Goal: Transaction & Acquisition: Purchase product/service

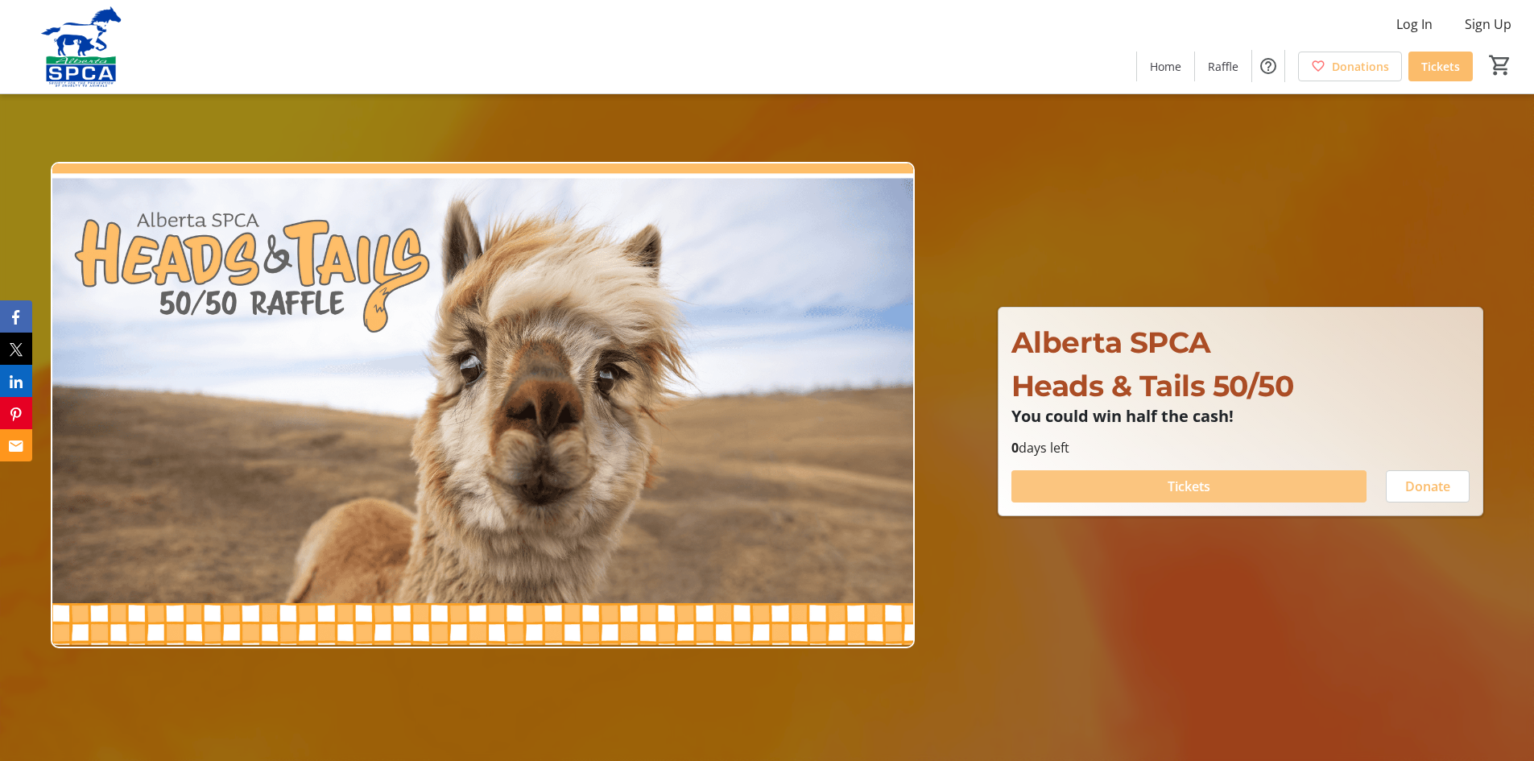
click at [1167, 485] on span "Tickets" at bounding box center [1188, 486] width 43 height 19
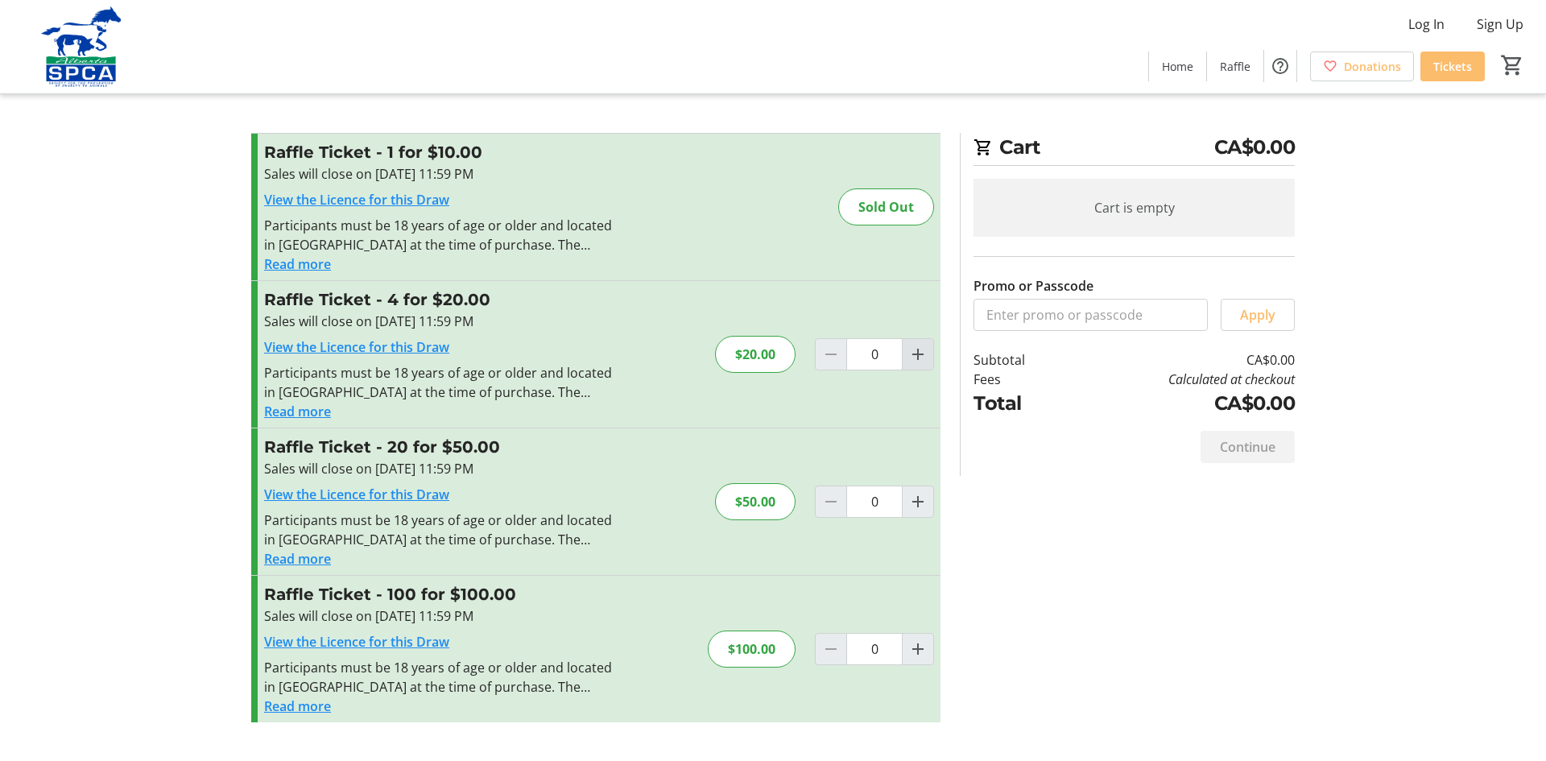
click at [920, 352] on mat-icon "Increment by one" at bounding box center [917, 354] width 19 height 19
type input "1"
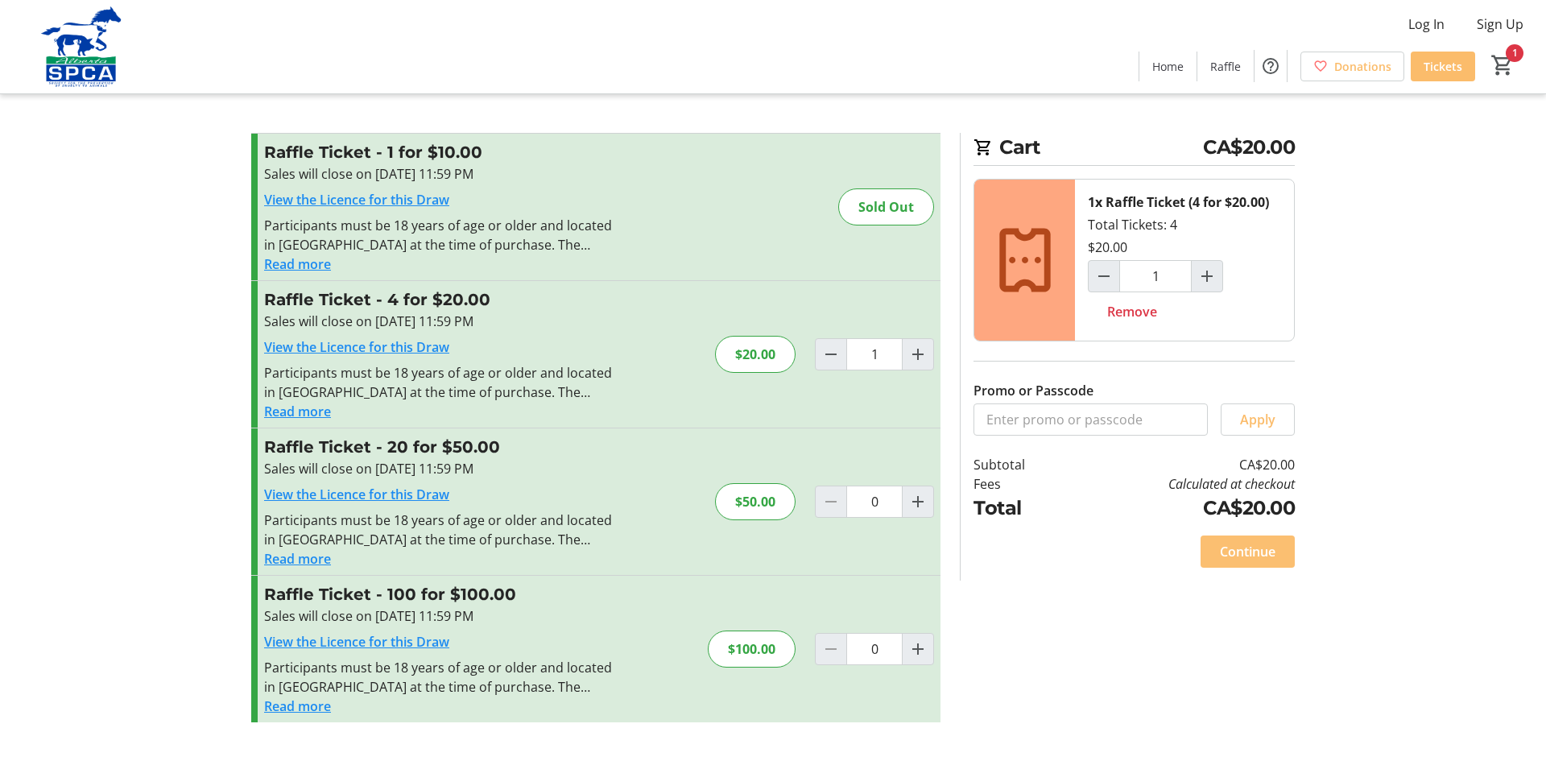
click at [1255, 545] on span "Continue" at bounding box center [1248, 551] width 56 height 19
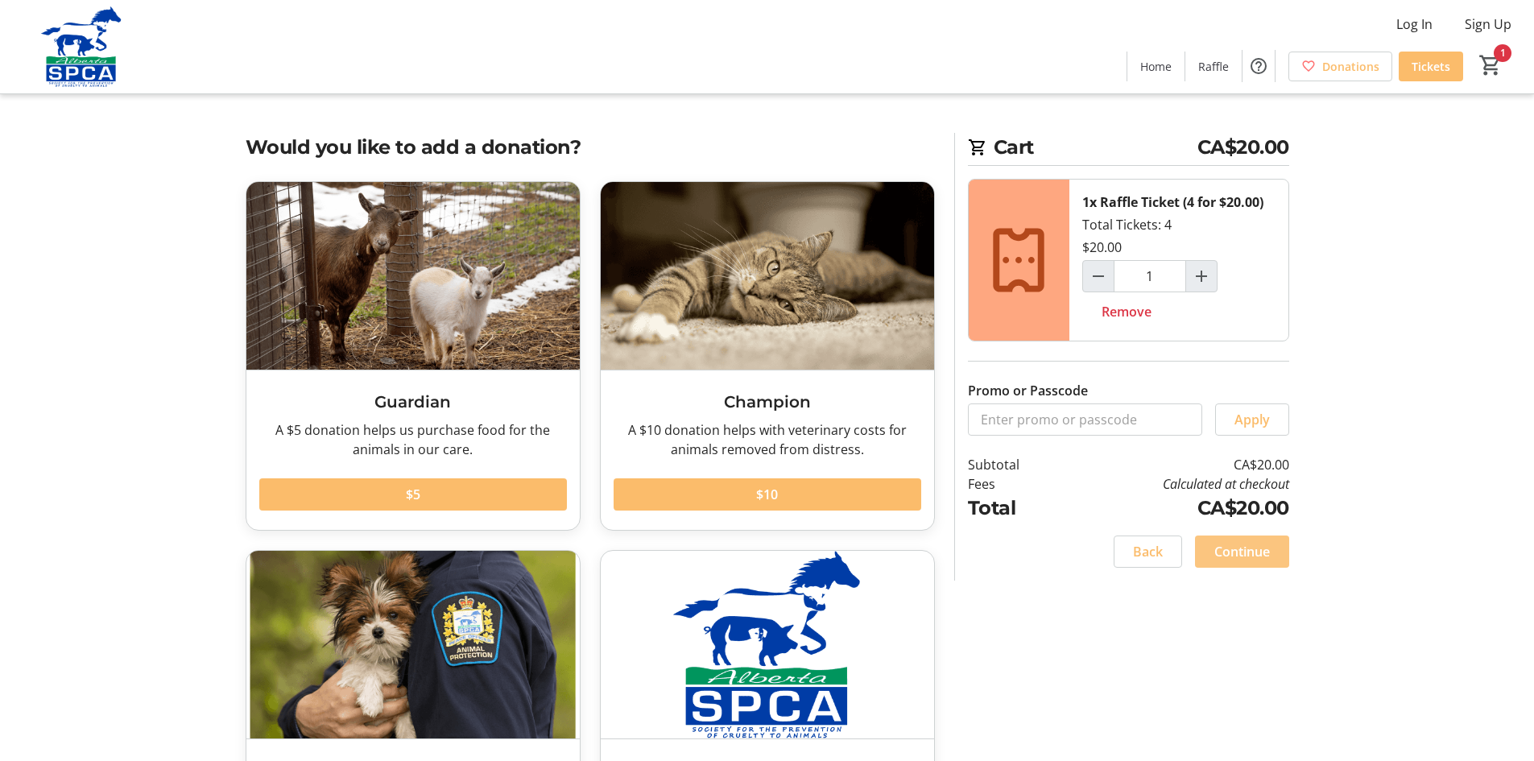
click at [1255, 545] on span "Continue" at bounding box center [1242, 551] width 56 height 19
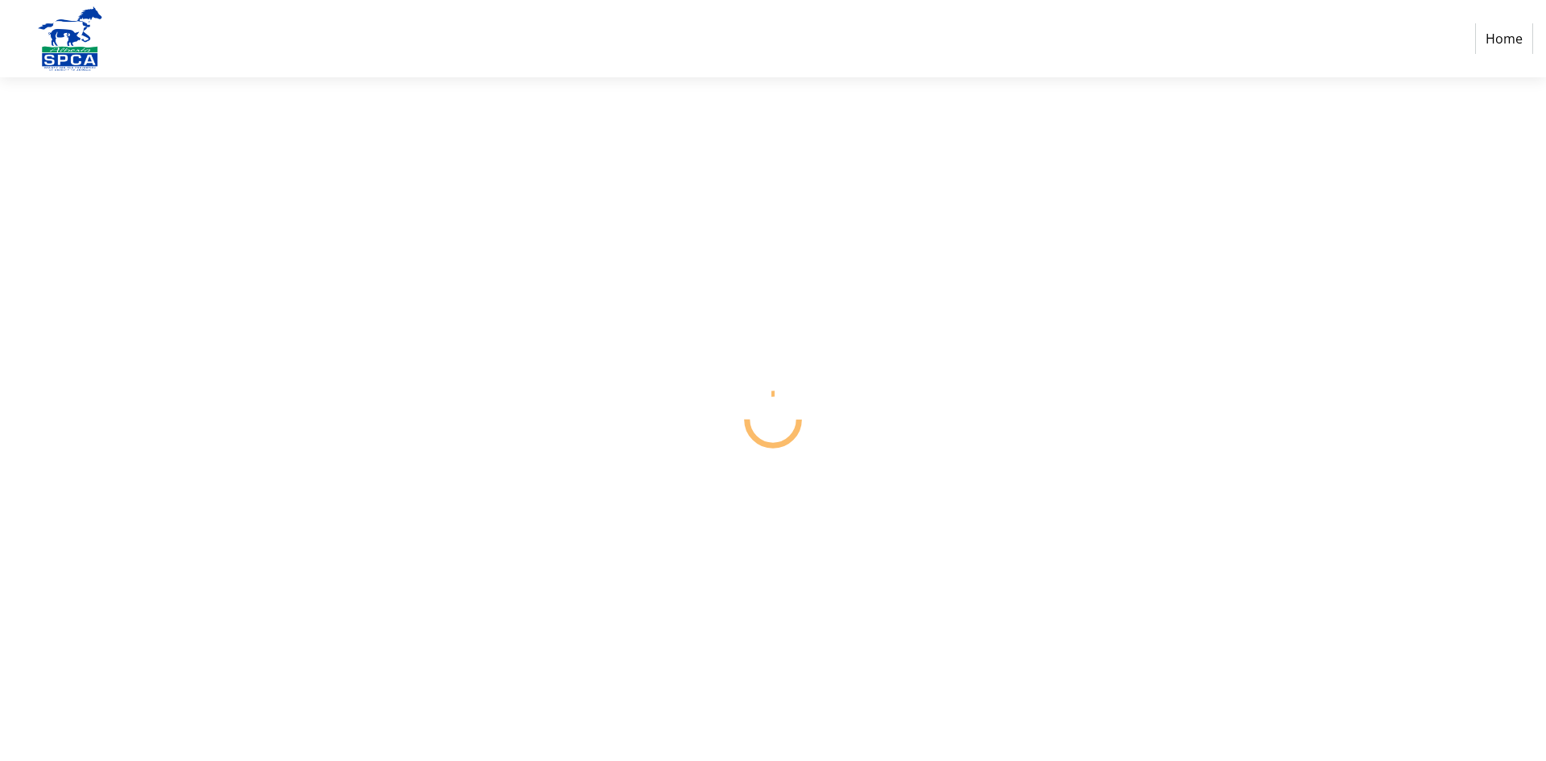
select select "CA"
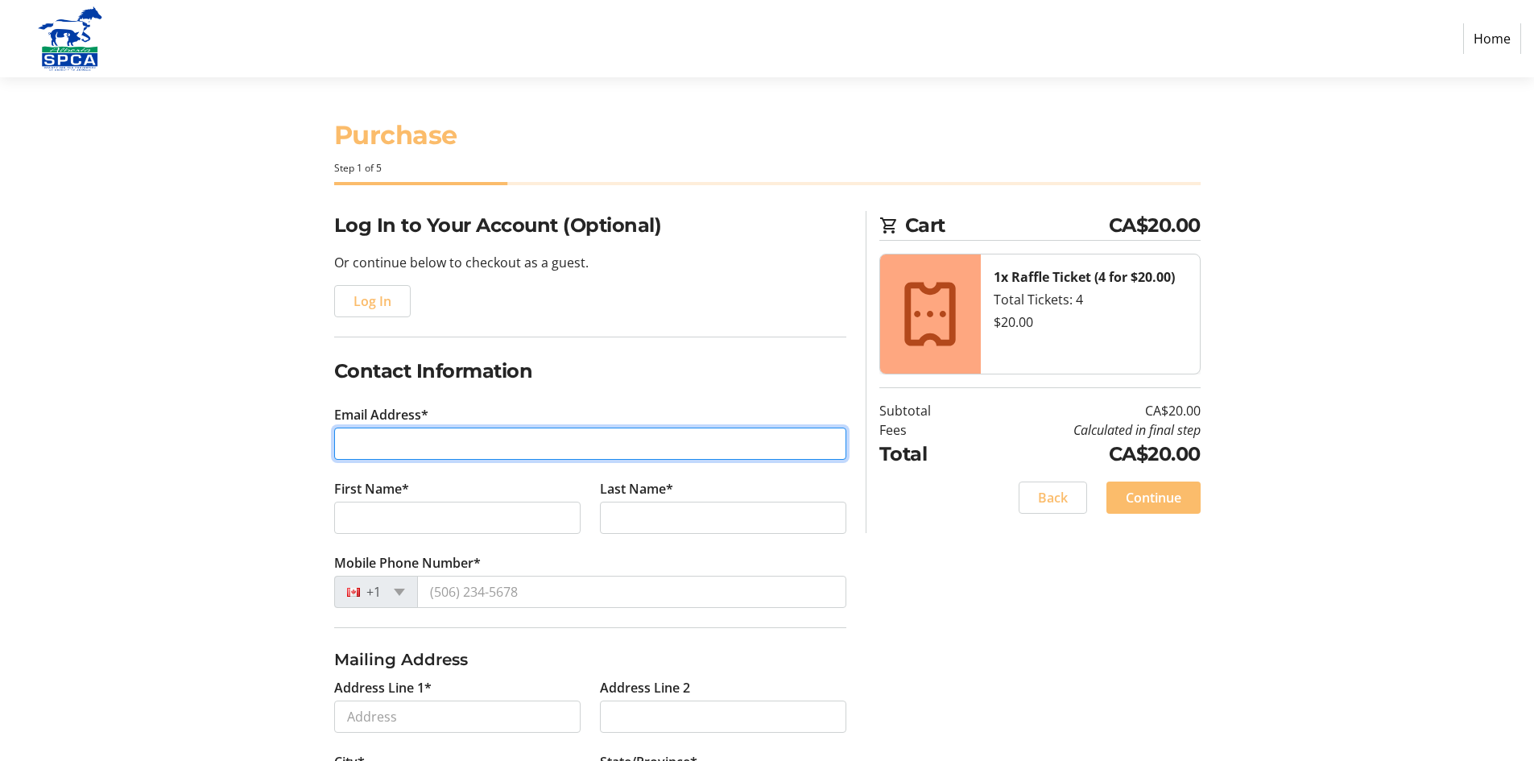
click at [421, 442] on input "Email Address*" at bounding box center [590, 443] width 512 height 32
type input "[EMAIL_ADDRESS][DOMAIN_NAME]"
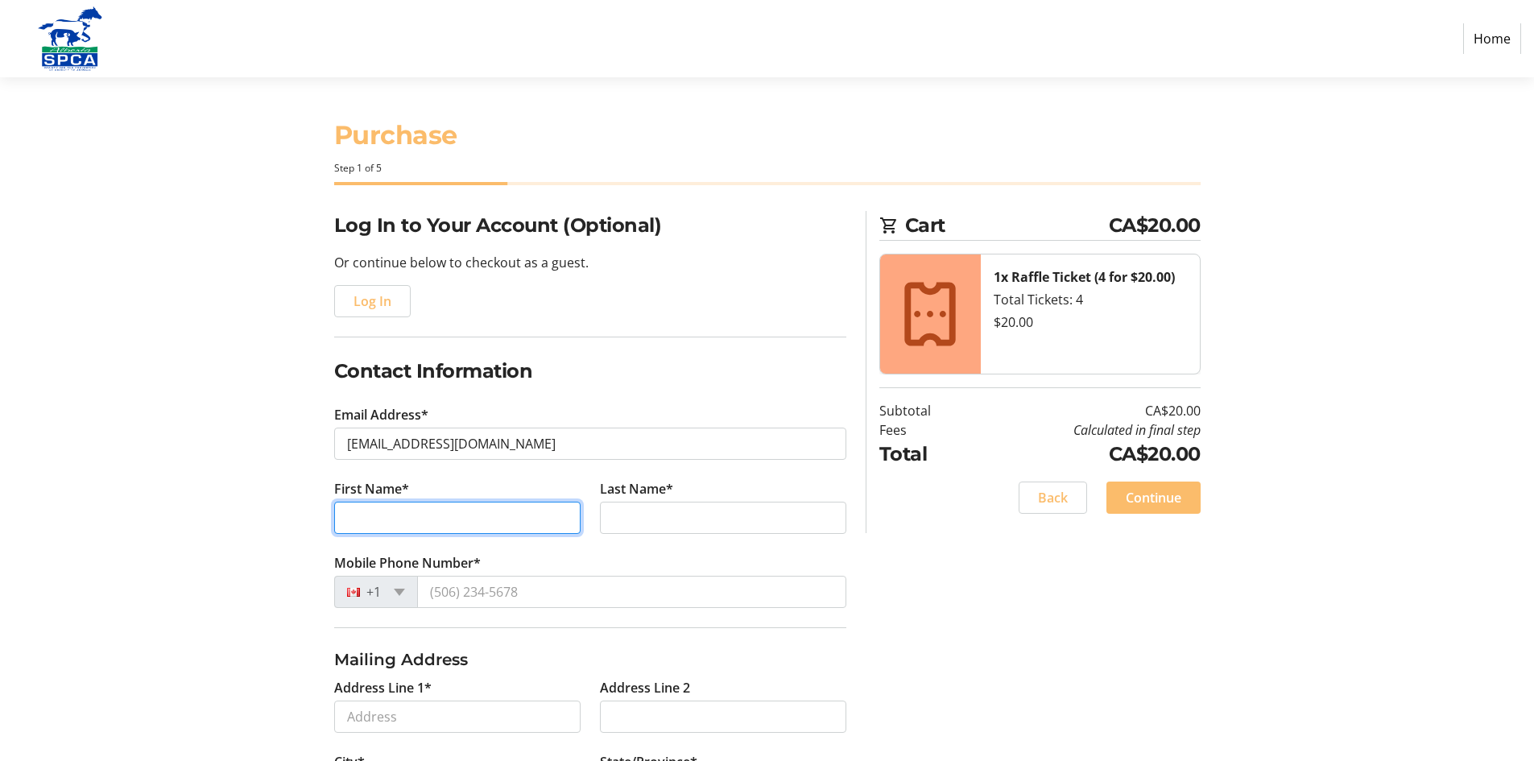
type input "[PERSON_NAME]"
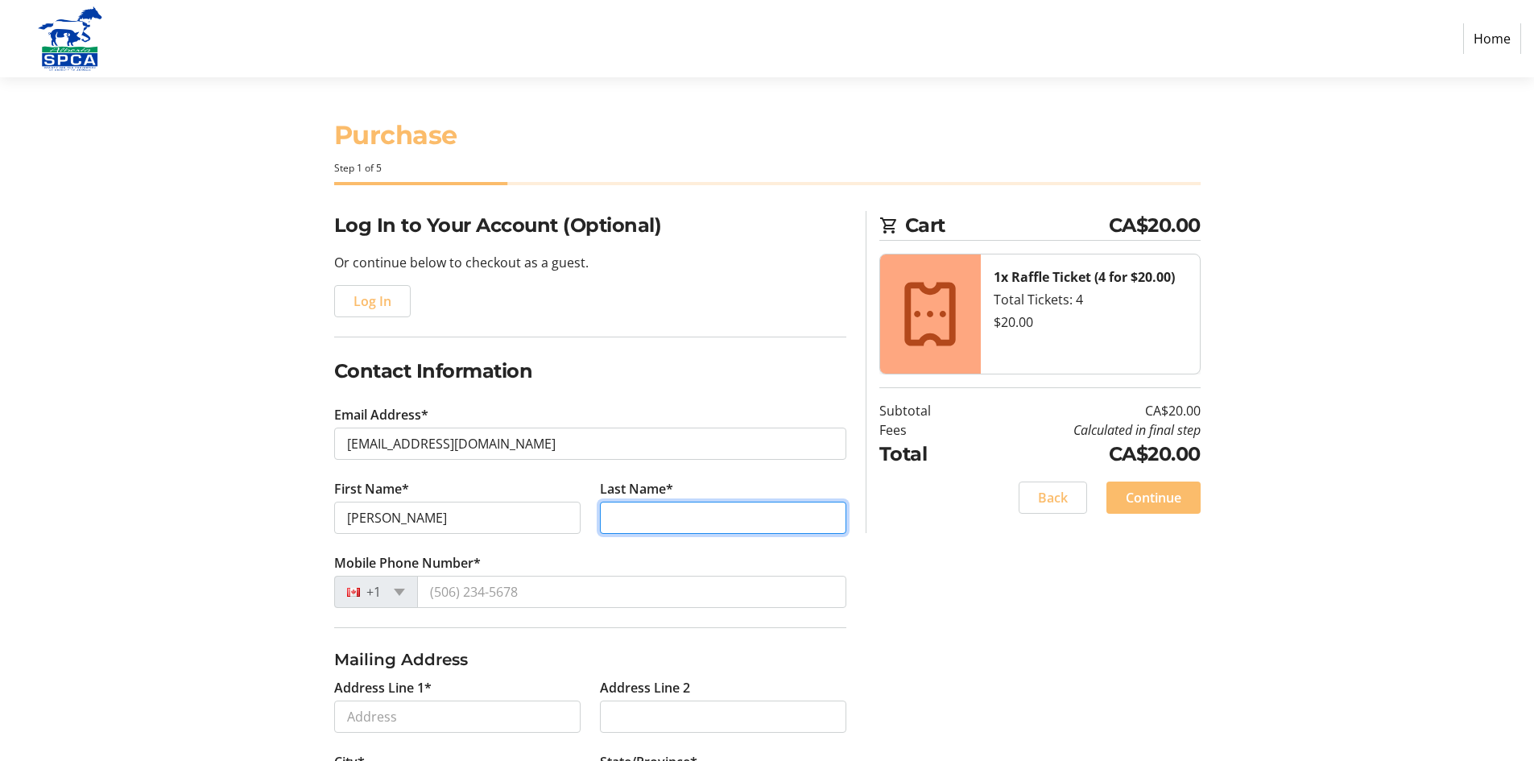
type input "Marcham"
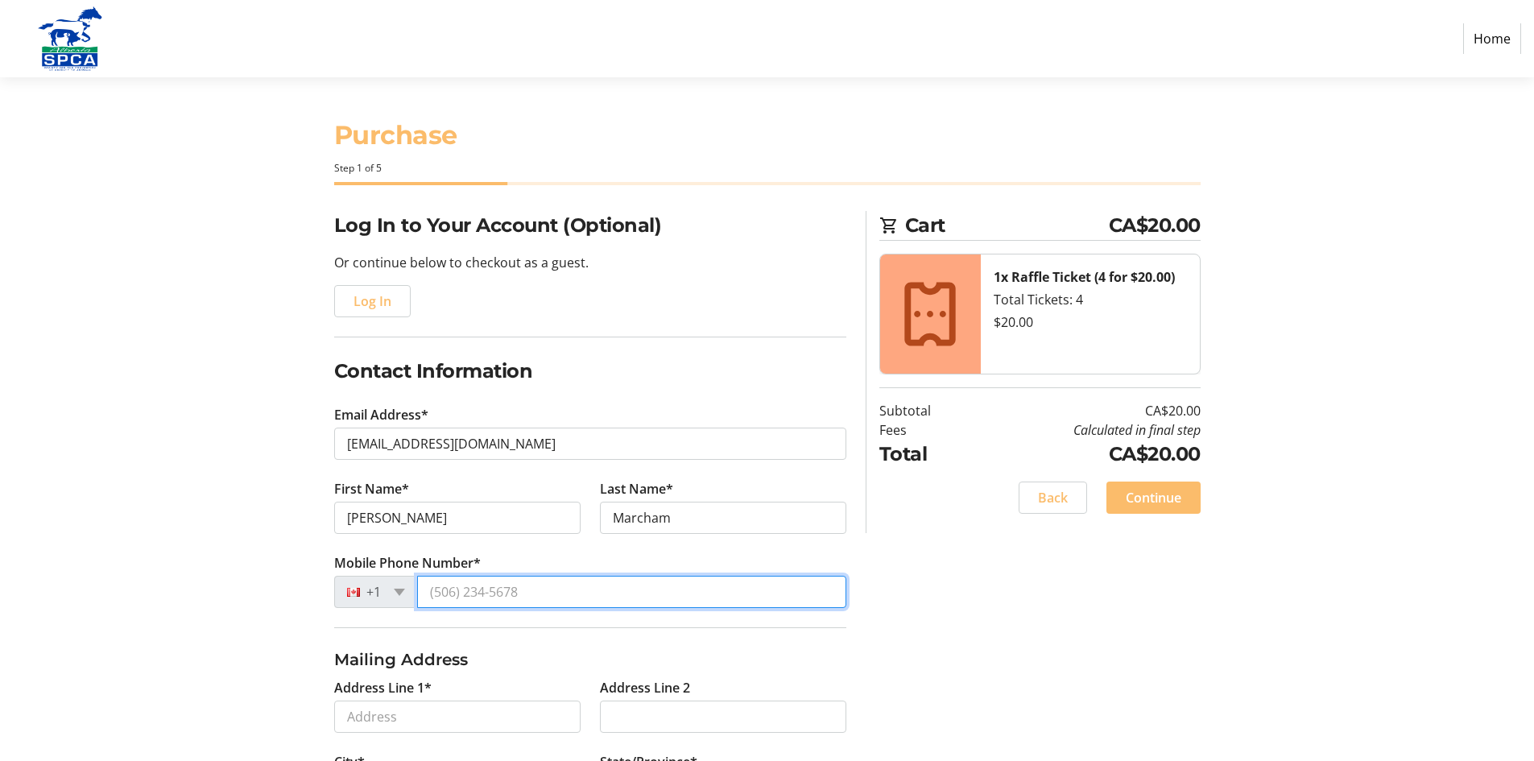
type input "[PHONE_NUMBER]"
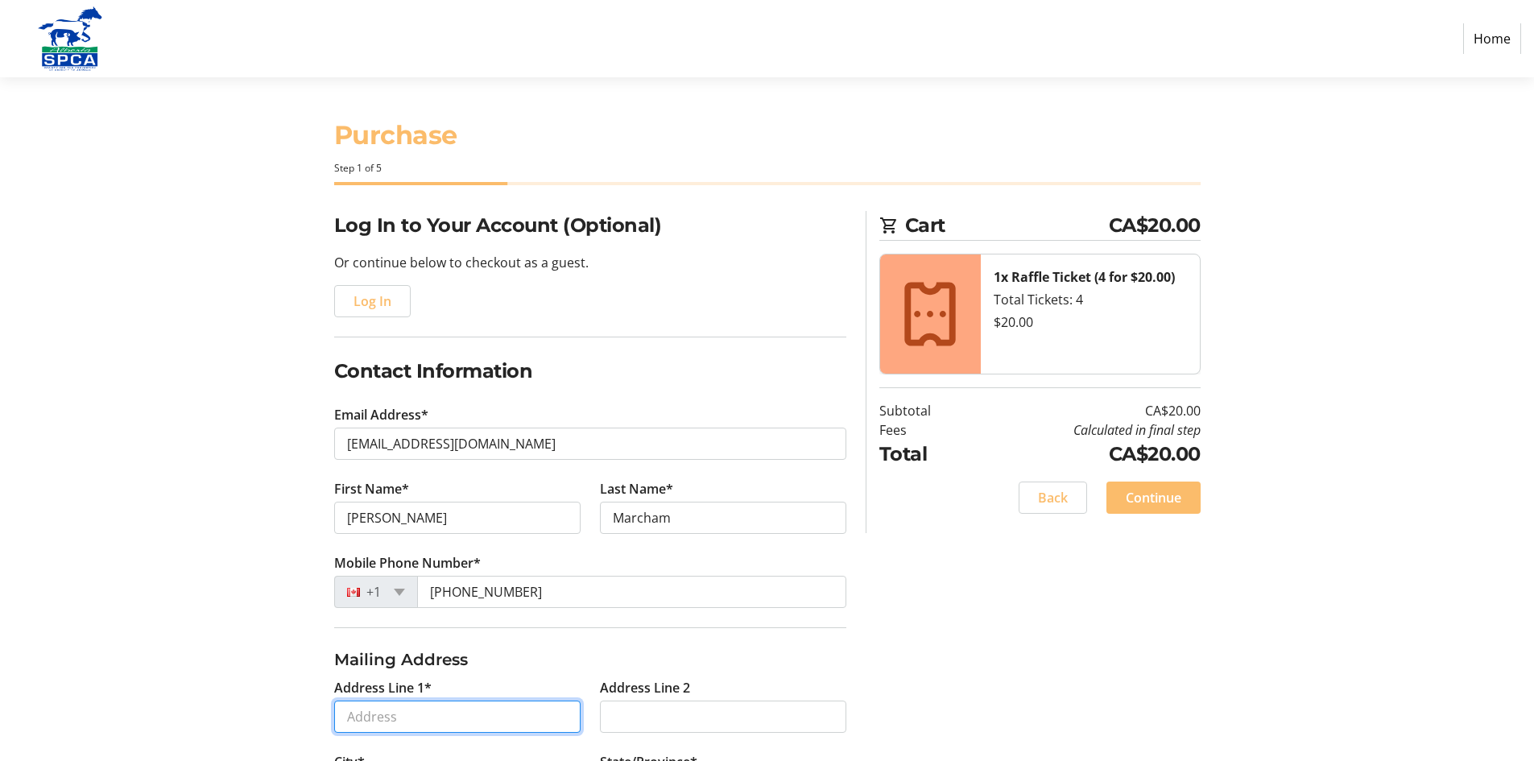
type input "[STREET_ADDRESS][PERSON_NAME]"
type input "[GEOGRAPHIC_DATA]"
type input "T3G 3W1"
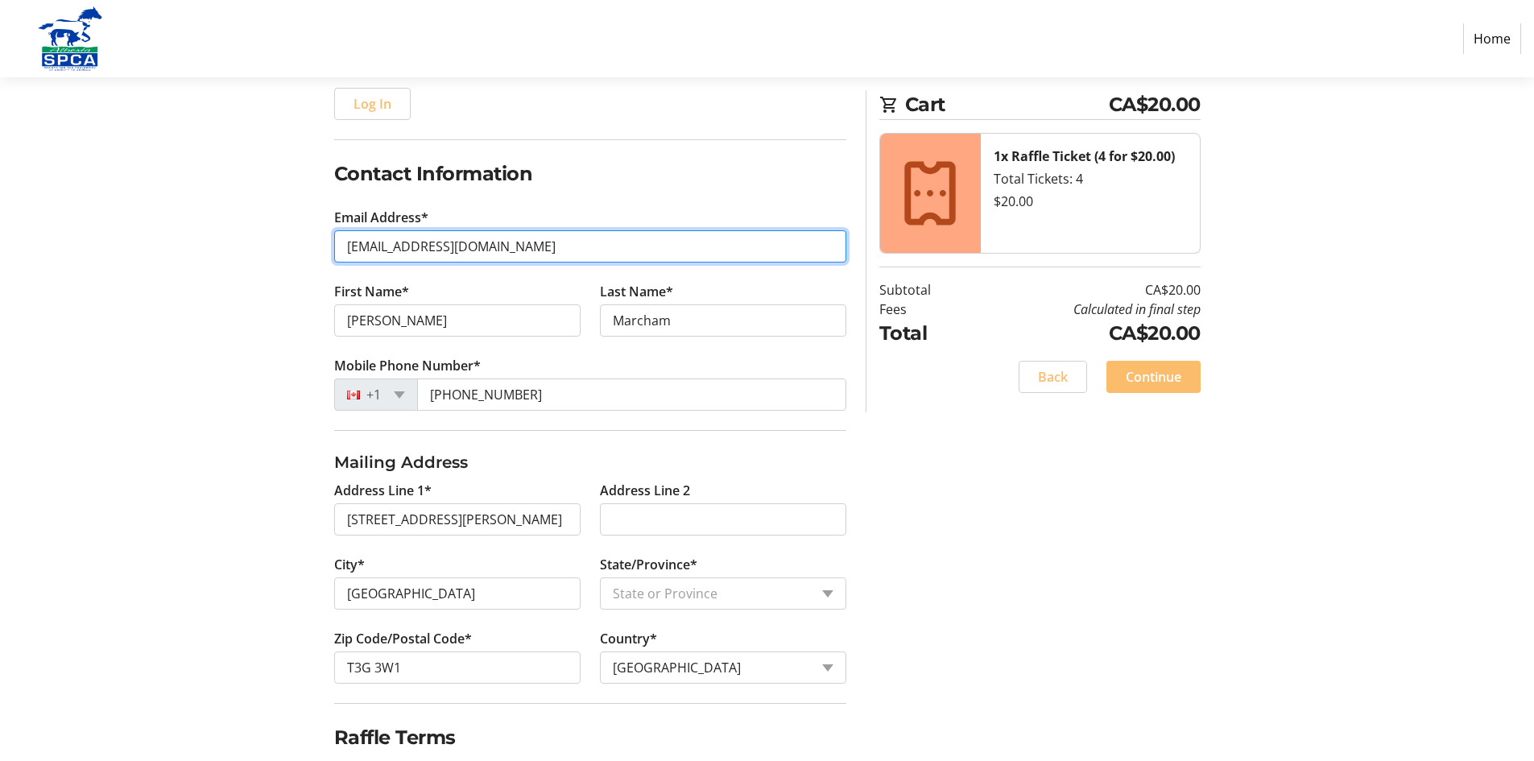
scroll to position [259, 0]
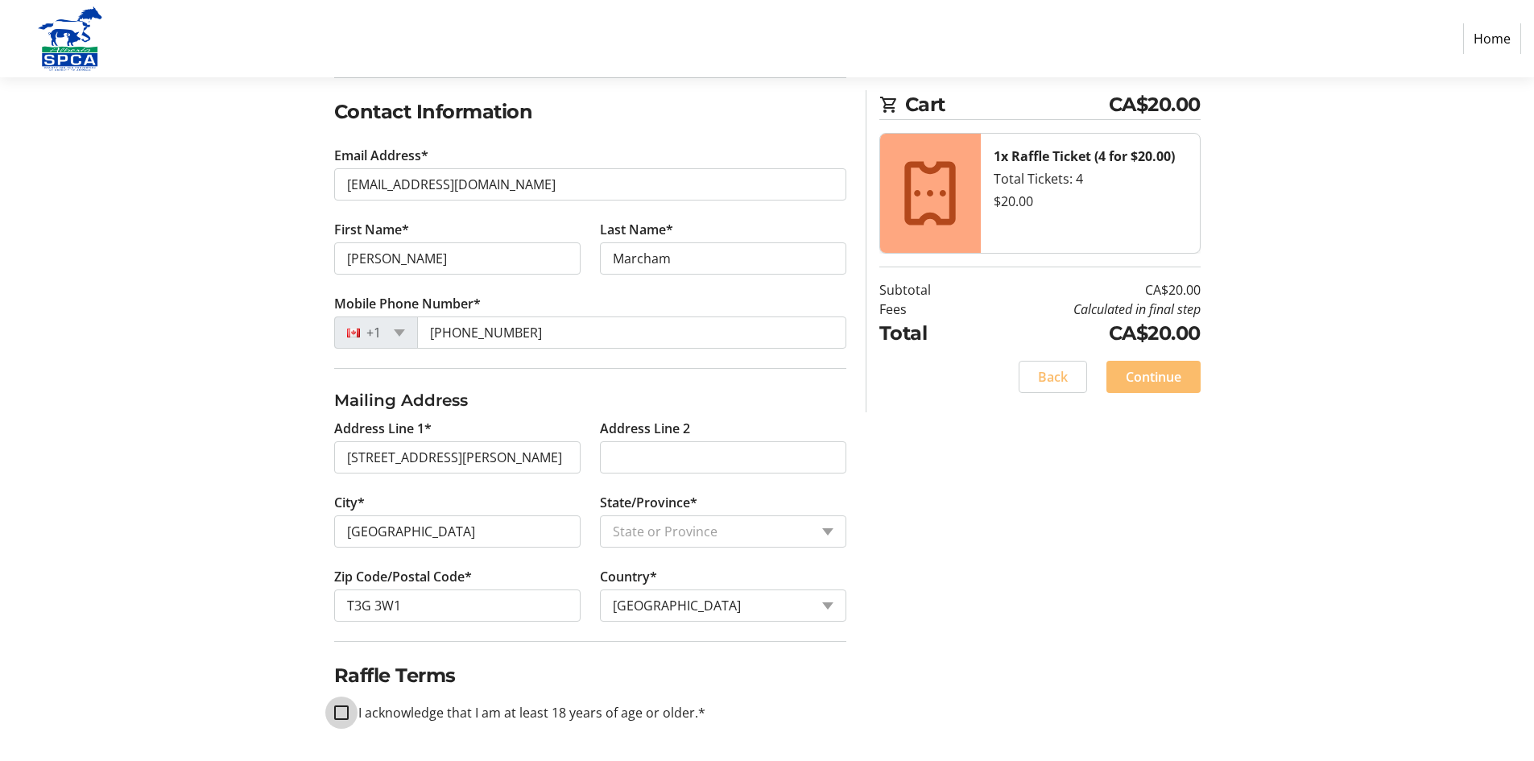
click at [348, 705] on input "I acknowledge that I am at least 18 years of age or older.*" at bounding box center [341, 712] width 14 height 14
checkbox input "true"
click at [1123, 375] on span at bounding box center [1153, 376] width 94 height 39
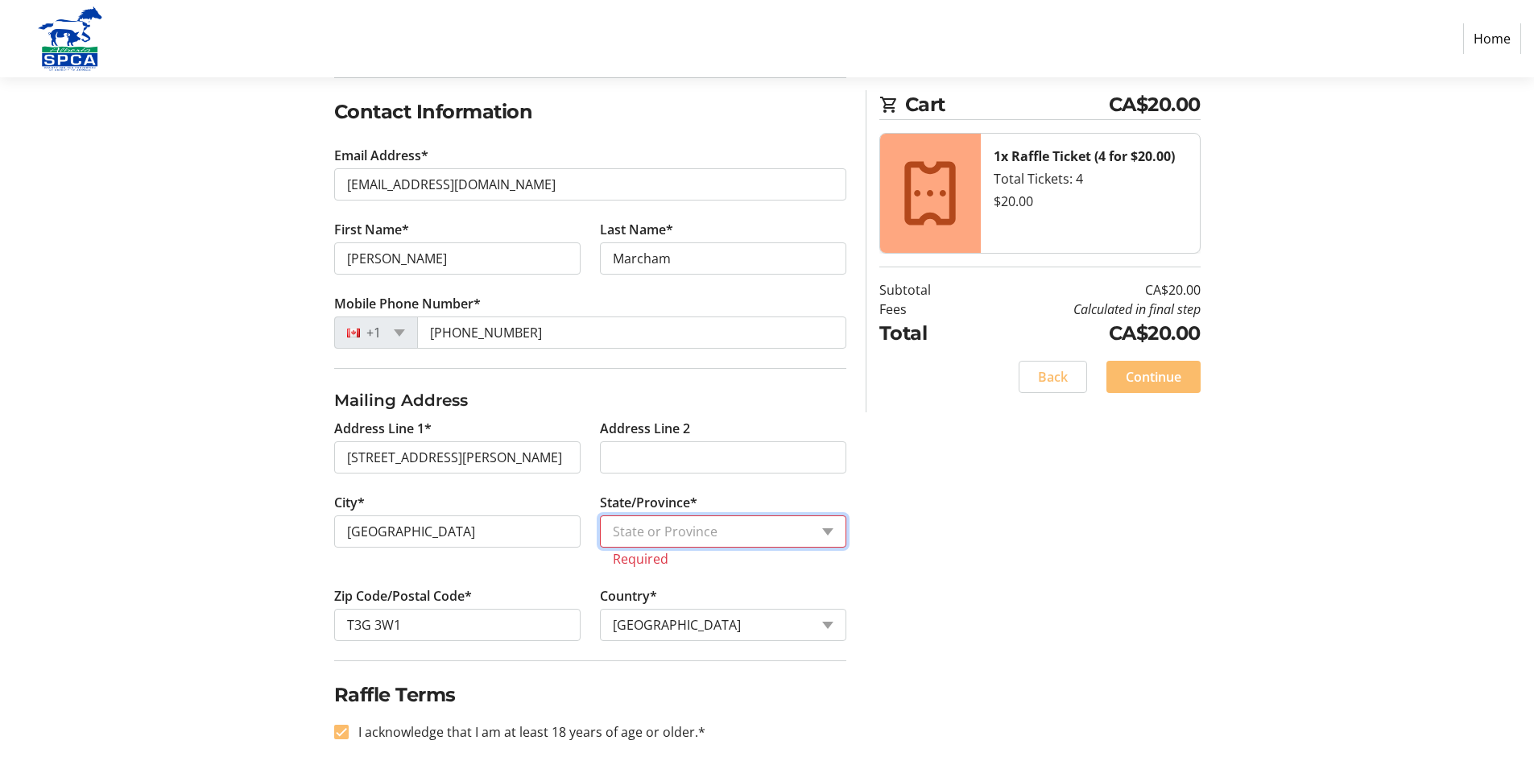
click at [829, 537] on select "State or Province State or Province [GEOGRAPHIC_DATA] [GEOGRAPHIC_DATA] [GEOGRA…" at bounding box center [723, 531] width 246 height 32
select select "AB"
click at [600, 515] on select "State or Province State or Province [GEOGRAPHIC_DATA] [GEOGRAPHIC_DATA] [GEOGRA…" at bounding box center [723, 531] width 246 height 32
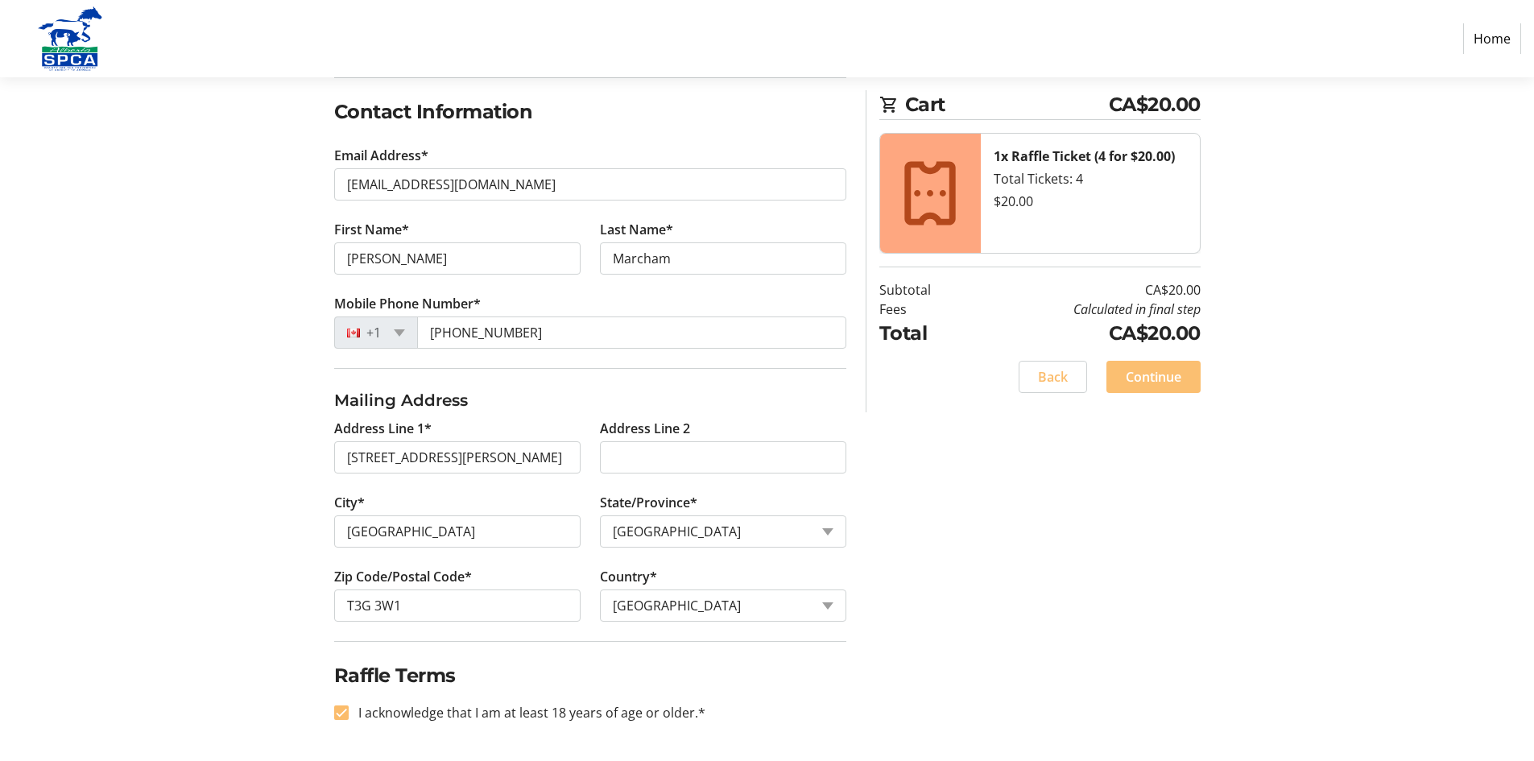
click at [1168, 378] on span "Continue" at bounding box center [1153, 376] width 56 height 19
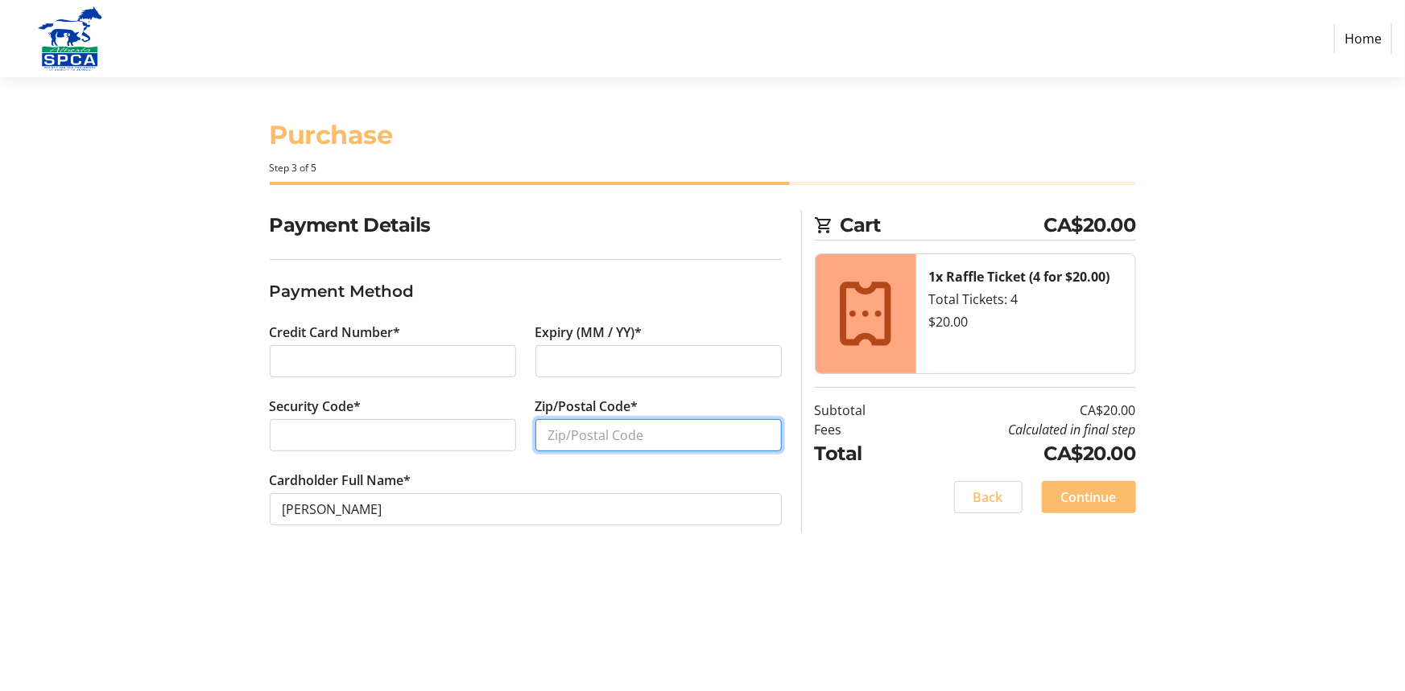
click at [657, 431] on input "Zip/Postal Code*" at bounding box center [658, 435] width 246 height 32
type input "T3G 3W1"
click at [1076, 503] on span "Continue" at bounding box center [1089, 497] width 56 height 19
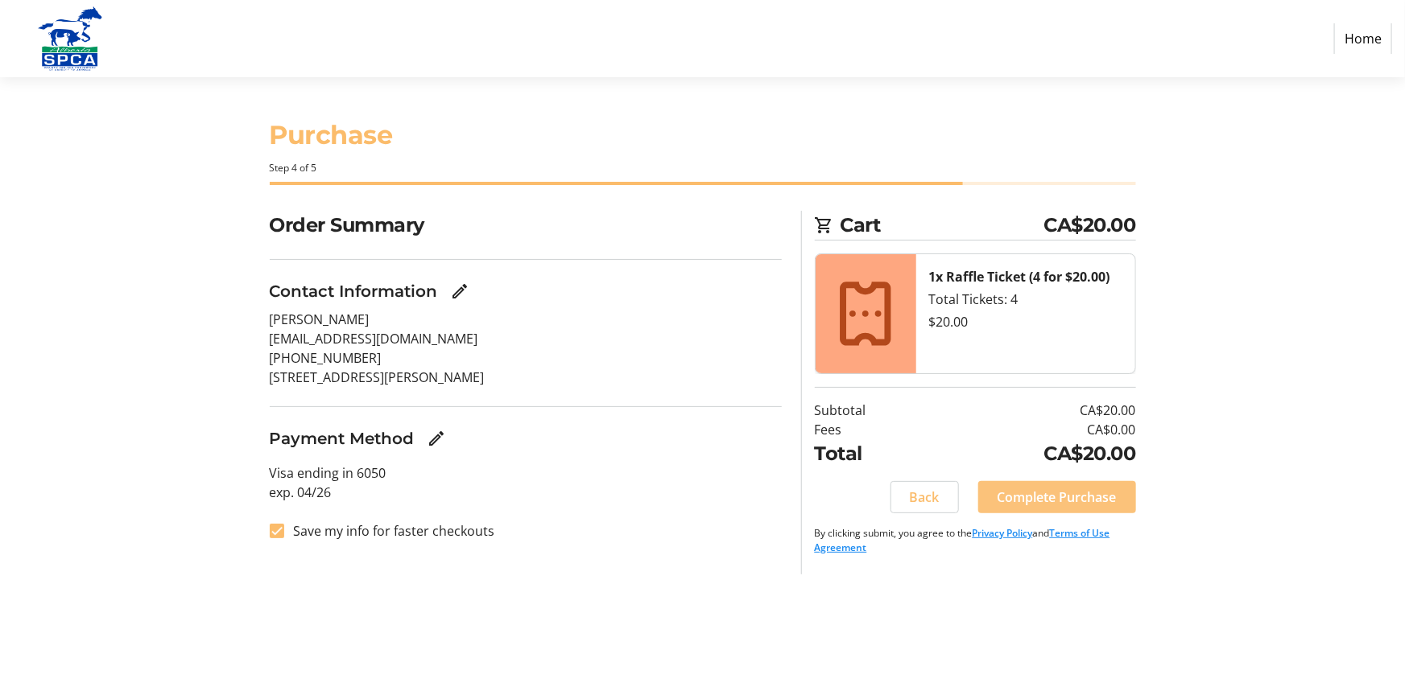
click at [1076, 503] on span "Complete Purchase" at bounding box center [1056, 497] width 119 height 19
